Goal: Transaction & Acquisition: Purchase product/service

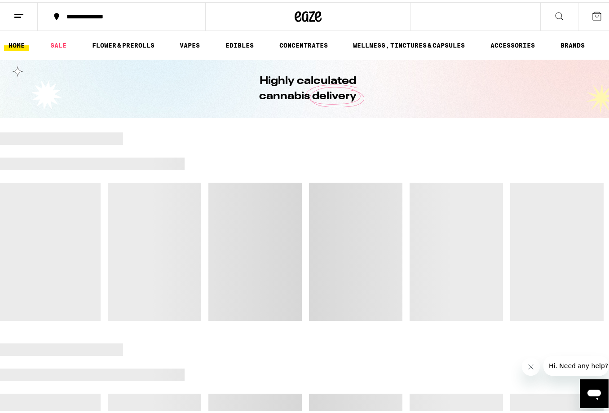
click at [592, 15] on icon at bounding box center [597, 14] width 11 height 11
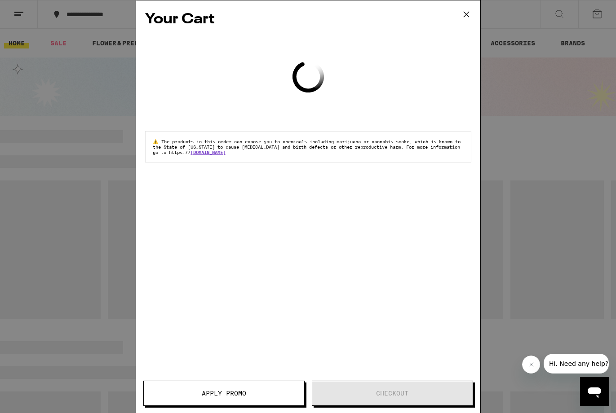
click at [586, 15] on div "Your Cart Loading ⚠️ The products in this order can expose you to chemicals inc…" at bounding box center [308, 206] width 616 height 413
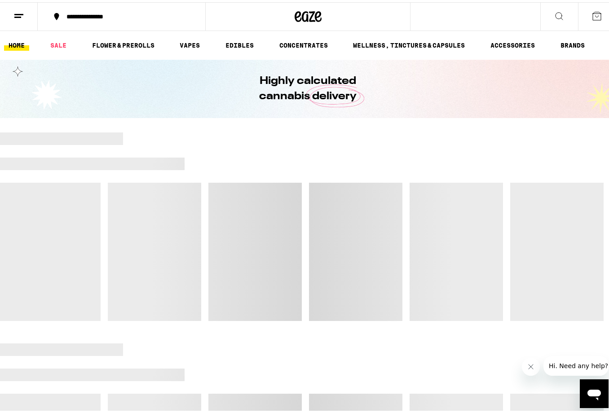
click at [22, 19] on button at bounding box center [19, 14] width 38 height 28
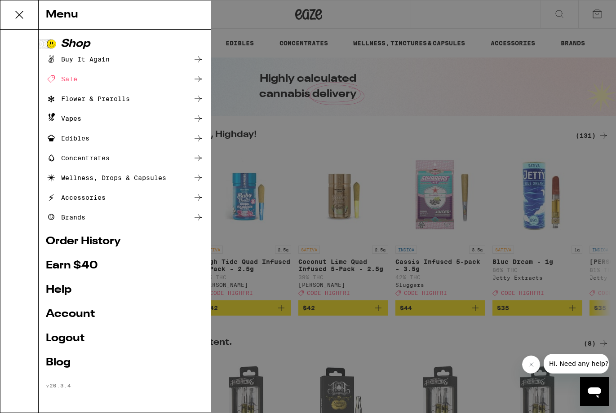
click at [106, 241] on link "Order History" at bounding box center [125, 241] width 158 height 11
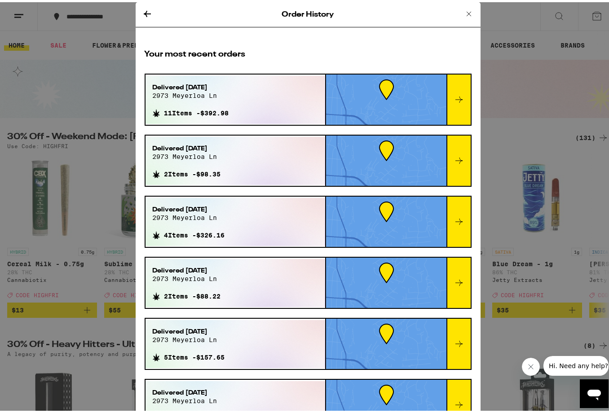
click at [221, 109] on span "11 Items - $392.98" at bounding box center [196, 110] width 65 height 7
click at [454, 93] on icon at bounding box center [459, 97] width 11 height 11
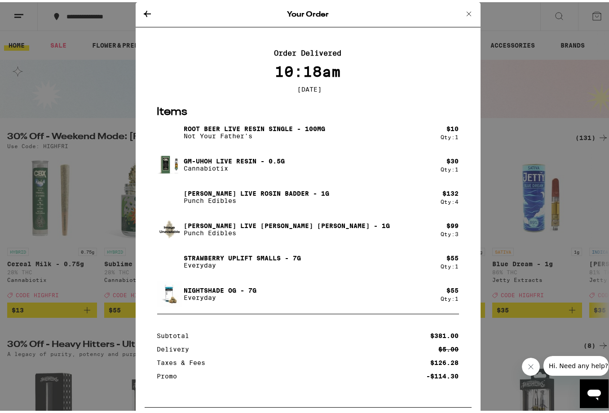
click at [313, 192] on p "[PERSON_NAME] Live Rosin Badder - 1g" at bounding box center [257, 191] width 146 height 7
click at [244, 191] on p "[PERSON_NAME] Live Rosin Badder - 1g" at bounding box center [257, 191] width 146 height 7
click at [517, 75] on div "Your Order Order Delivered 10:18am [DATE] Items Root Beer Live Resin Single - 1…" at bounding box center [308, 206] width 616 height 413
click at [467, 13] on icon at bounding box center [469, 11] width 4 height 4
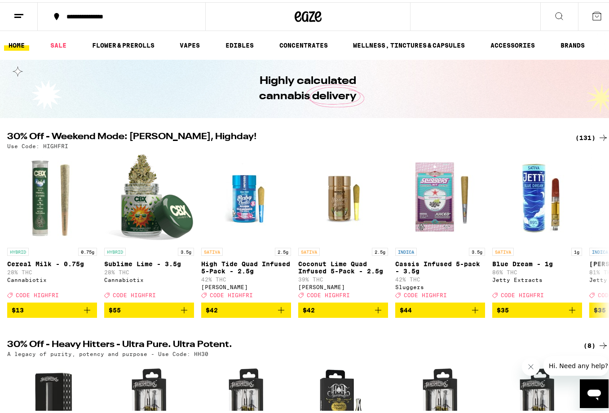
click at [159, 19] on button "**********" at bounding box center [122, 14] width 168 height 27
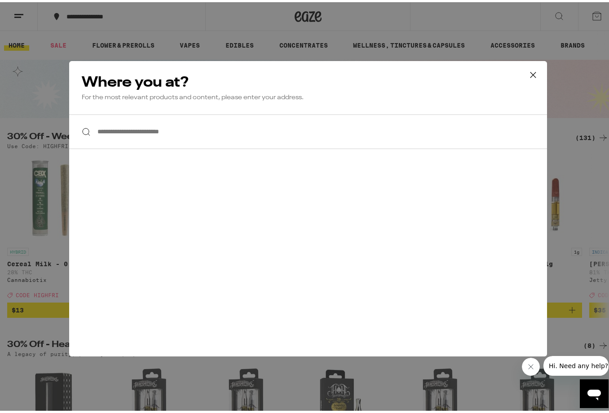
click at [528, 75] on icon at bounding box center [532, 72] width 13 height 13
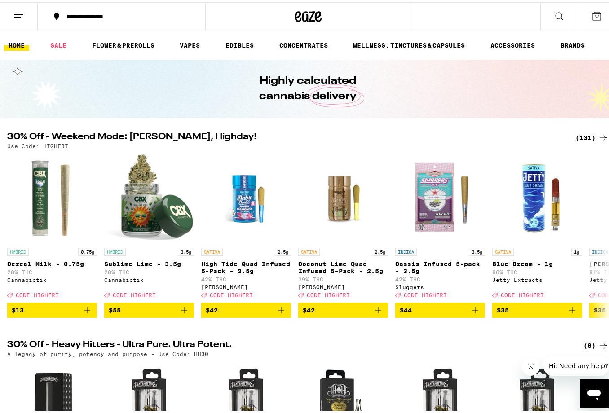
click at [580, 136] on div "(131)" at bounding box center [591, 135] width 33 height 11
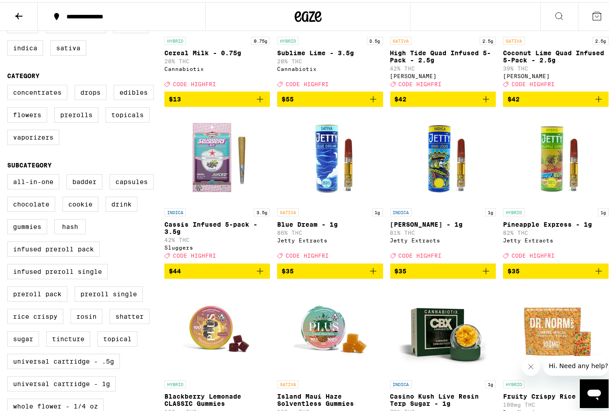
scroll to position [203, 0]
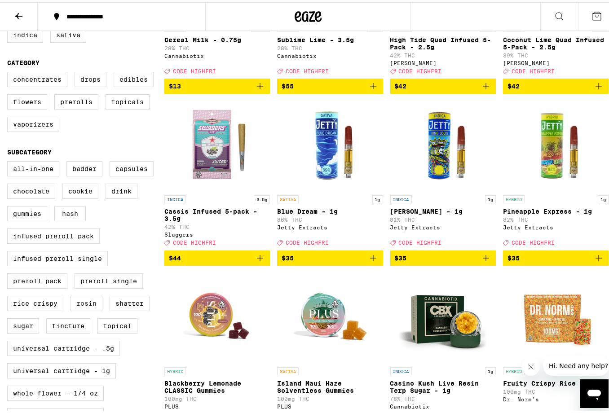
click at [88, 309] on label "Rosin" at bounding box center [87, 301] width 32 height 15
click at [9, 161] on input "Rosin" at bounding box center [9, 160] width 0 height 0
checkbox input "true"
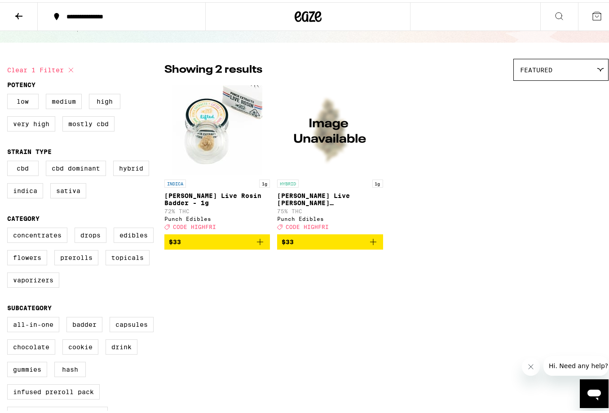
scroll to position [1, 0]
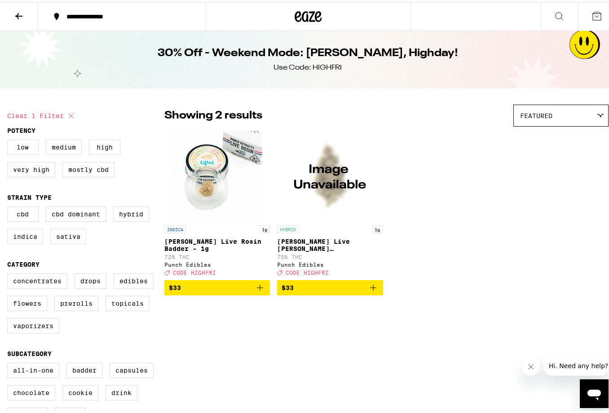
click at [477, 218] on div "INDICA 1g [PERSON_NAME] Live Rosin Badder - 1g 72% THC Punch Edibles Deal Creat…" at bounding box center [386, 211] width 444 height 164
